Goal: Find specific page/section: Find specific page/section

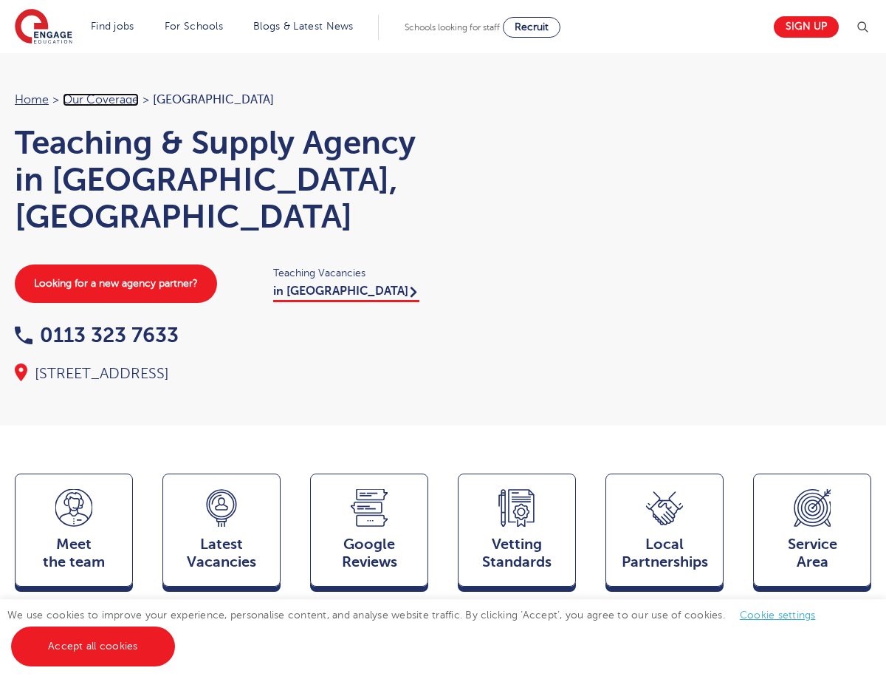
click at [109, 106] on link "Our coverage" at bounding box center [101, 99] width 76 height 13
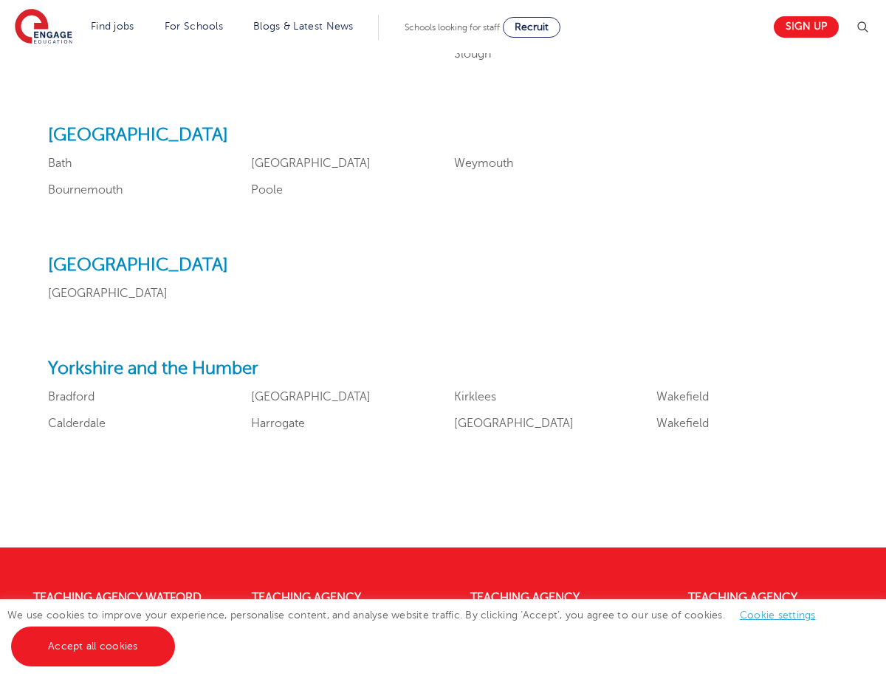
scroll to position [1706, 0]
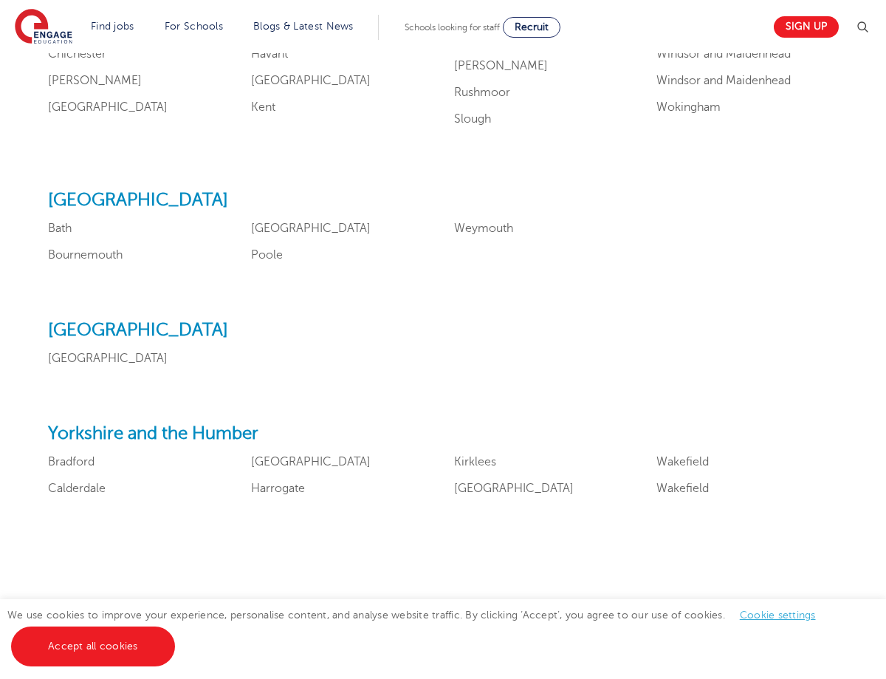
click at [170, 430] on h2 "Yorkshire and the Humber" at bounding box center [448, 433] width 800 height 21
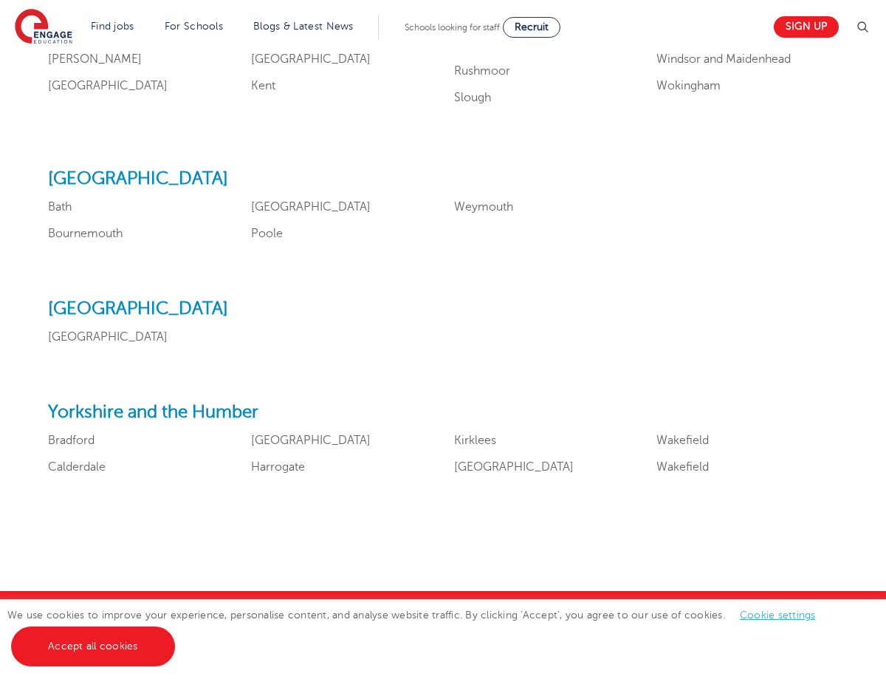
scroll to position [1796, 0]
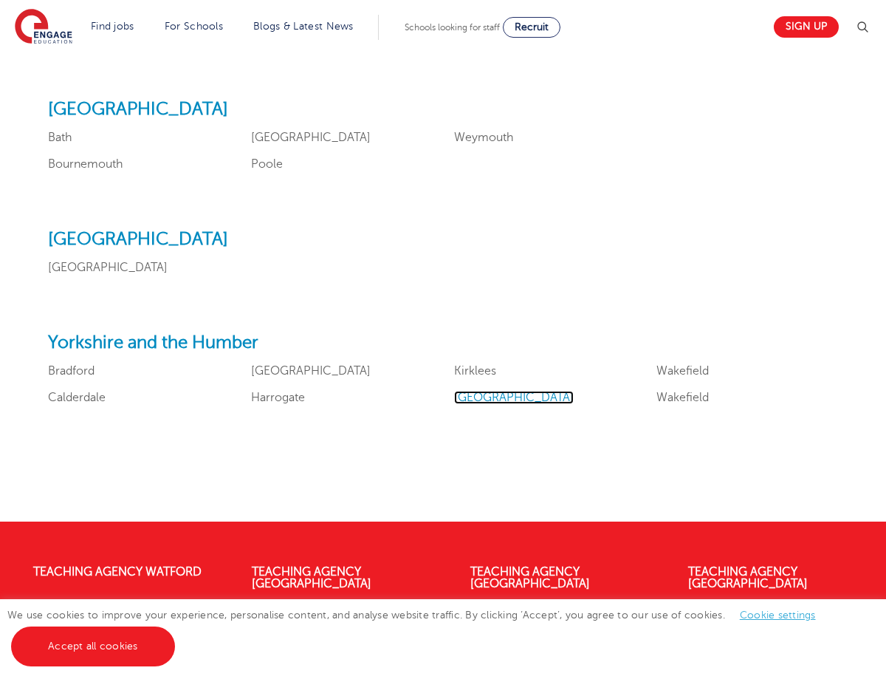
click at [472, 394] on link "Leeds" at bounding box center [514, 397] width 120 height 13
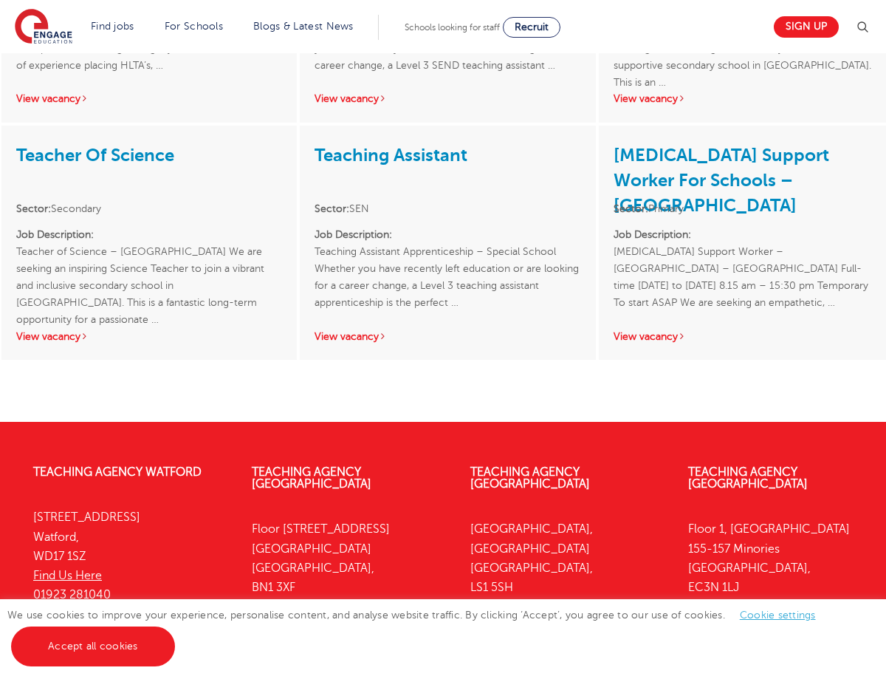
scroll to position [3223, 0]
